Goal: Transaction & Acquisition: Download file/media

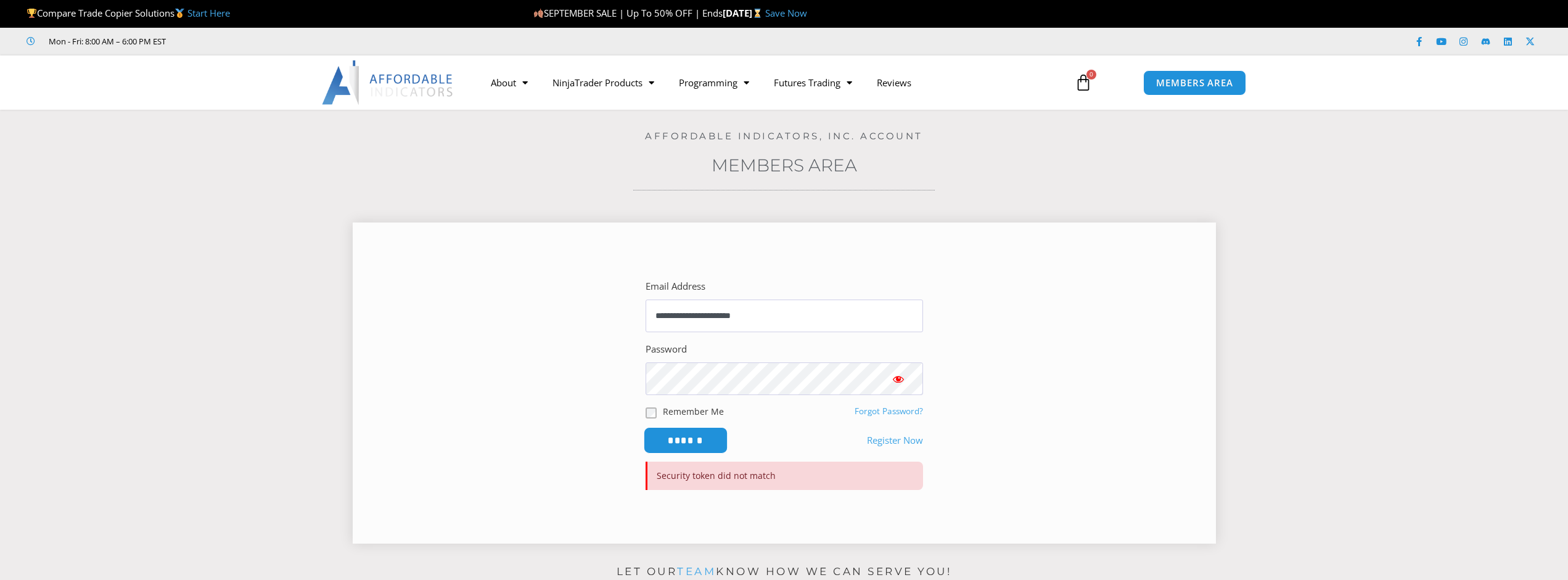
click at [689, 447] on input "******" at bounding box center [685, 440] width 85 height 27
click at [903, 379] on span "Show password" at bounding box center [898, 379] width 12 height 12
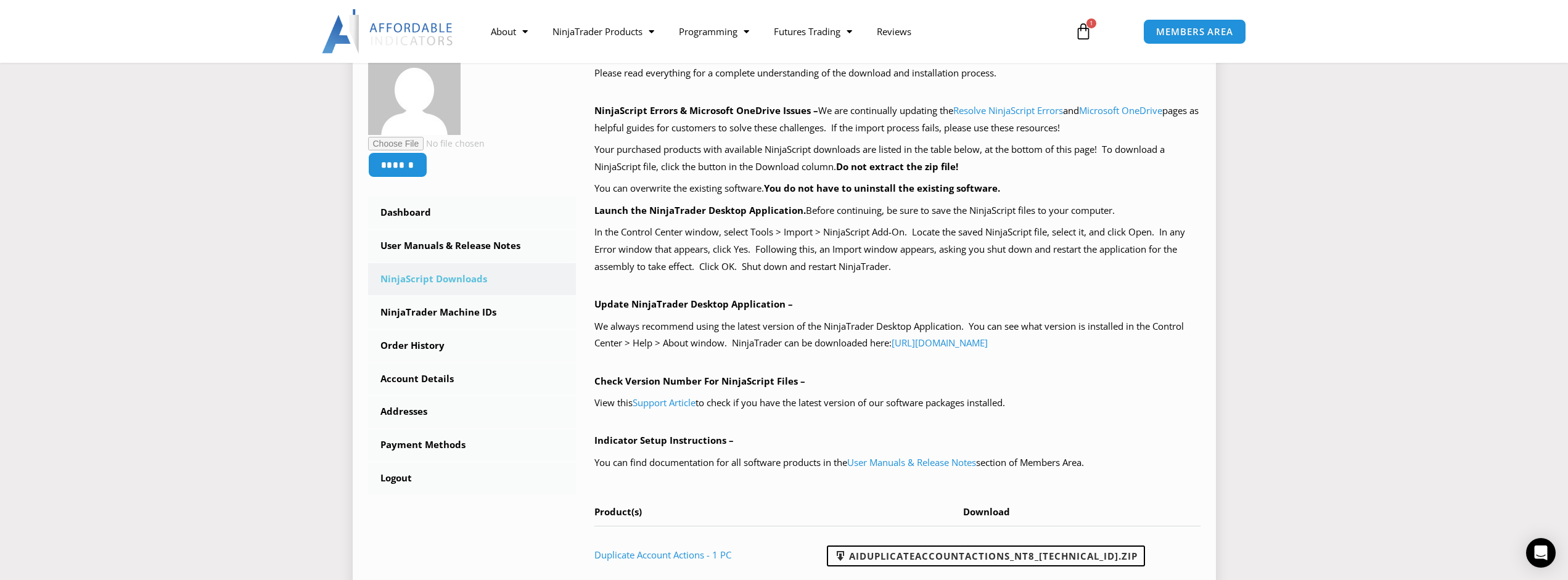
scroll to position [357, 0]
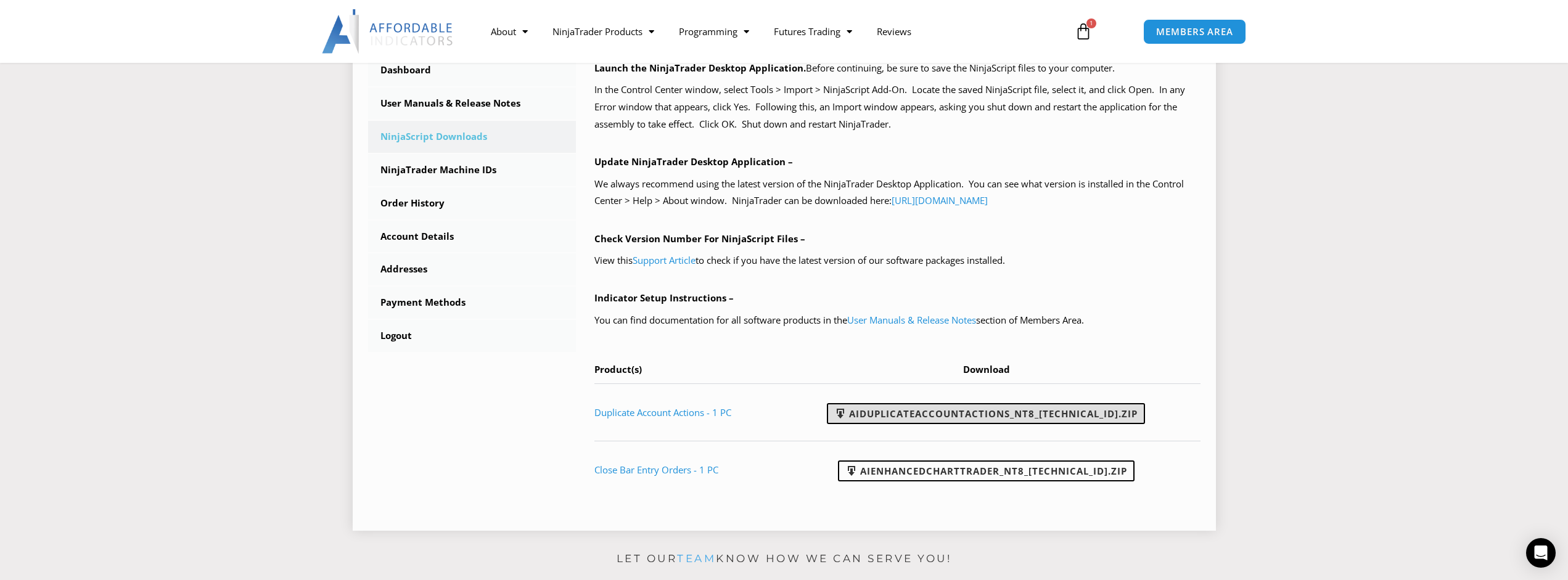
click at [944, 420] on link "AIDuplicateAccountActions_NT8_25.9.24.1.zip" at bounding box center [986, 413] width 318 height 21
click at [1087, 37] on icon at bounding box center [1084, 31] width 17 height 17
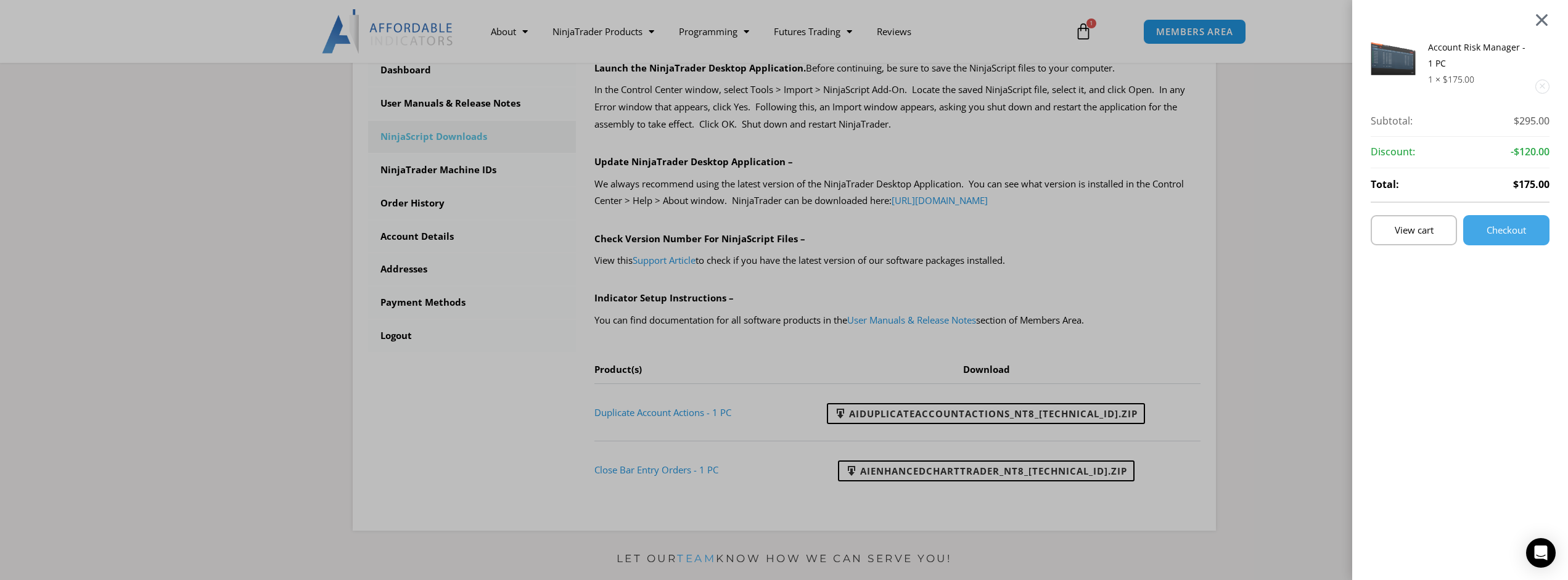
click at [1546, 25] on div at bounding box center [1541, 20] width 15 height 14
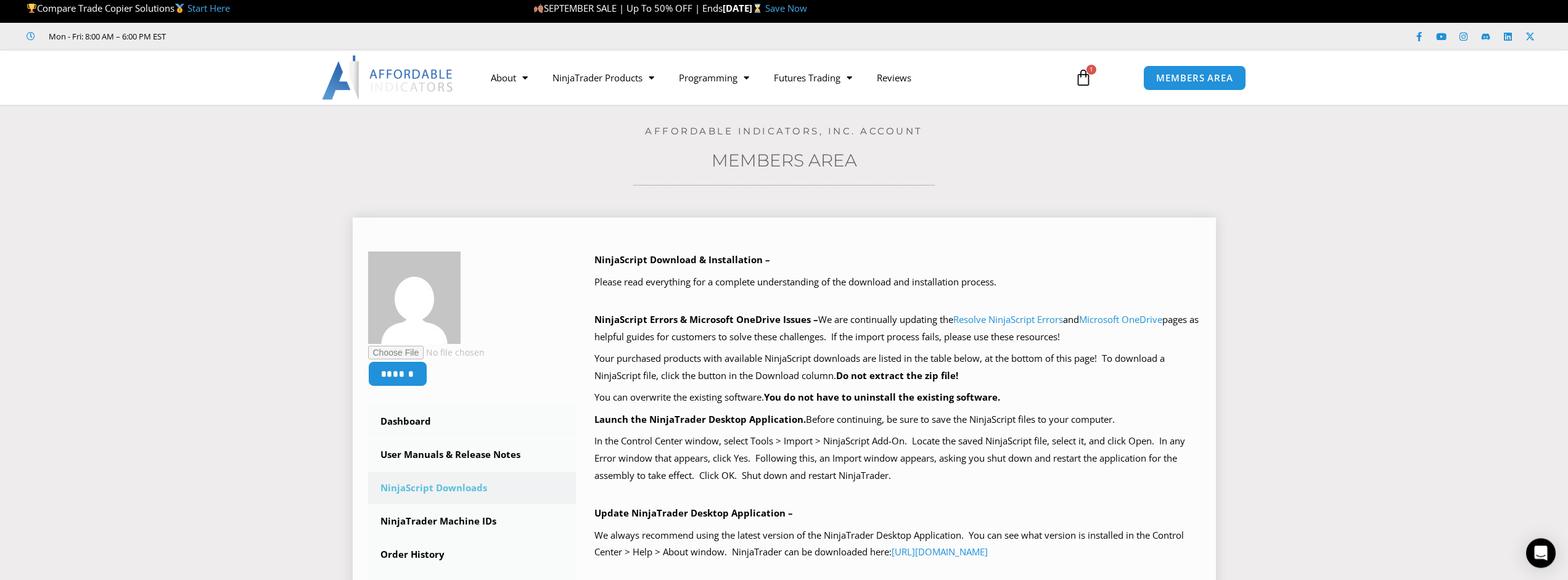
scroll to position [0, 0]
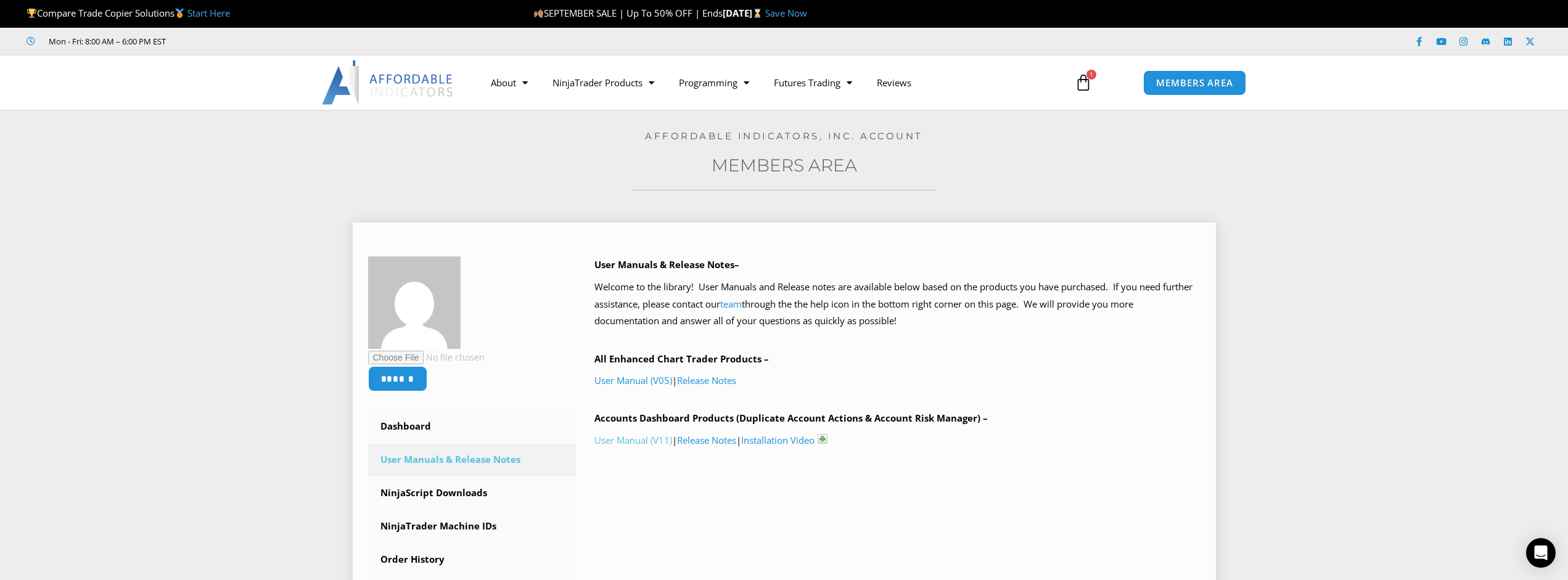
click at [647, 442] on link "User Manual (V11)" at bounding box center [633, 440] width 78 height 12
